Goal: Information Seeking & Learning: Learn about a topic

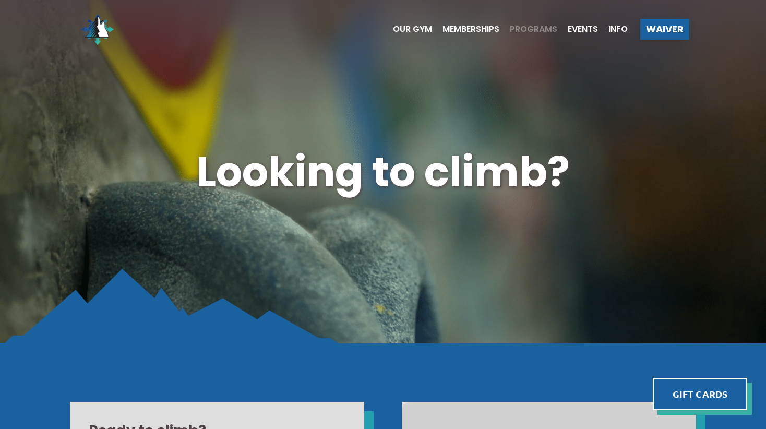
click at [531, 30] on span "Programs" at bounding box center [533, 29] width 47 height 8
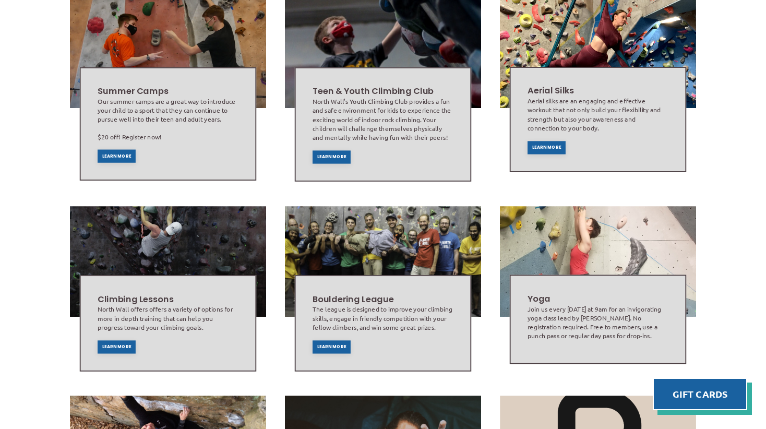
scroll to position [369, 0]
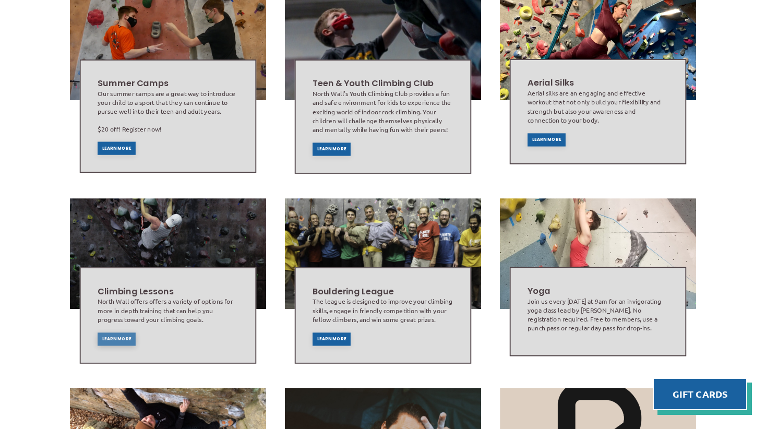
click at [121, 337] on span "Learn More" at bounding box center [116, 339] width 29 height 4
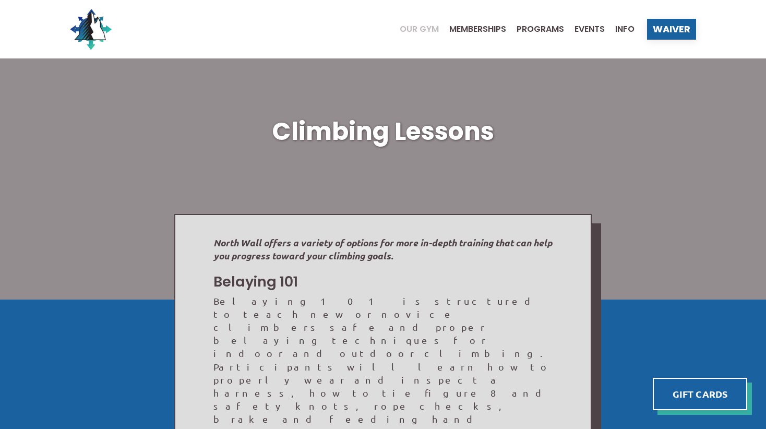
click at [415, 29] on span "Our Gym" at bounding box center [419, 29] width 39 height 8
